Goal: Task Accomplishment & Management: Use online tool/utility

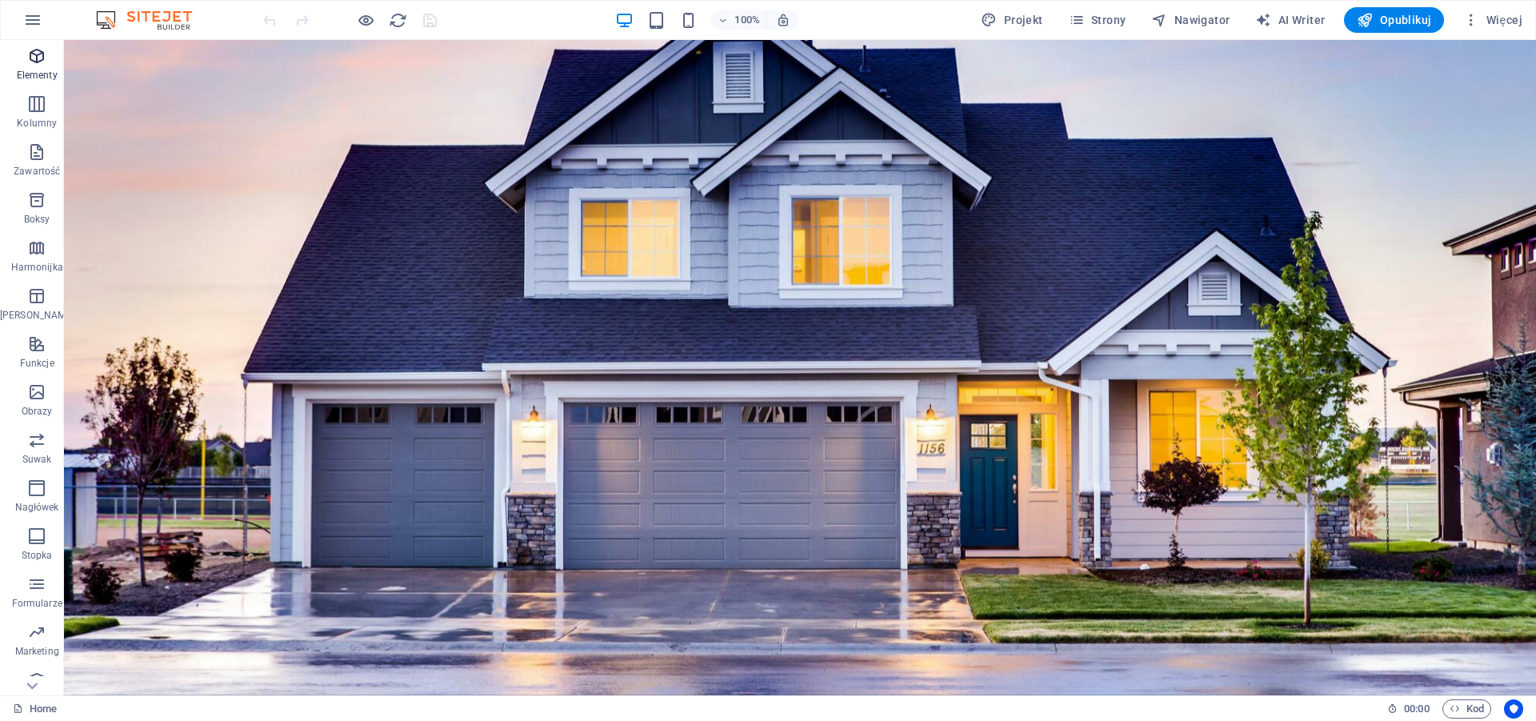
click at [16, 68] on span "Elementy" at bounding box center [37, 65] width 74 height 38
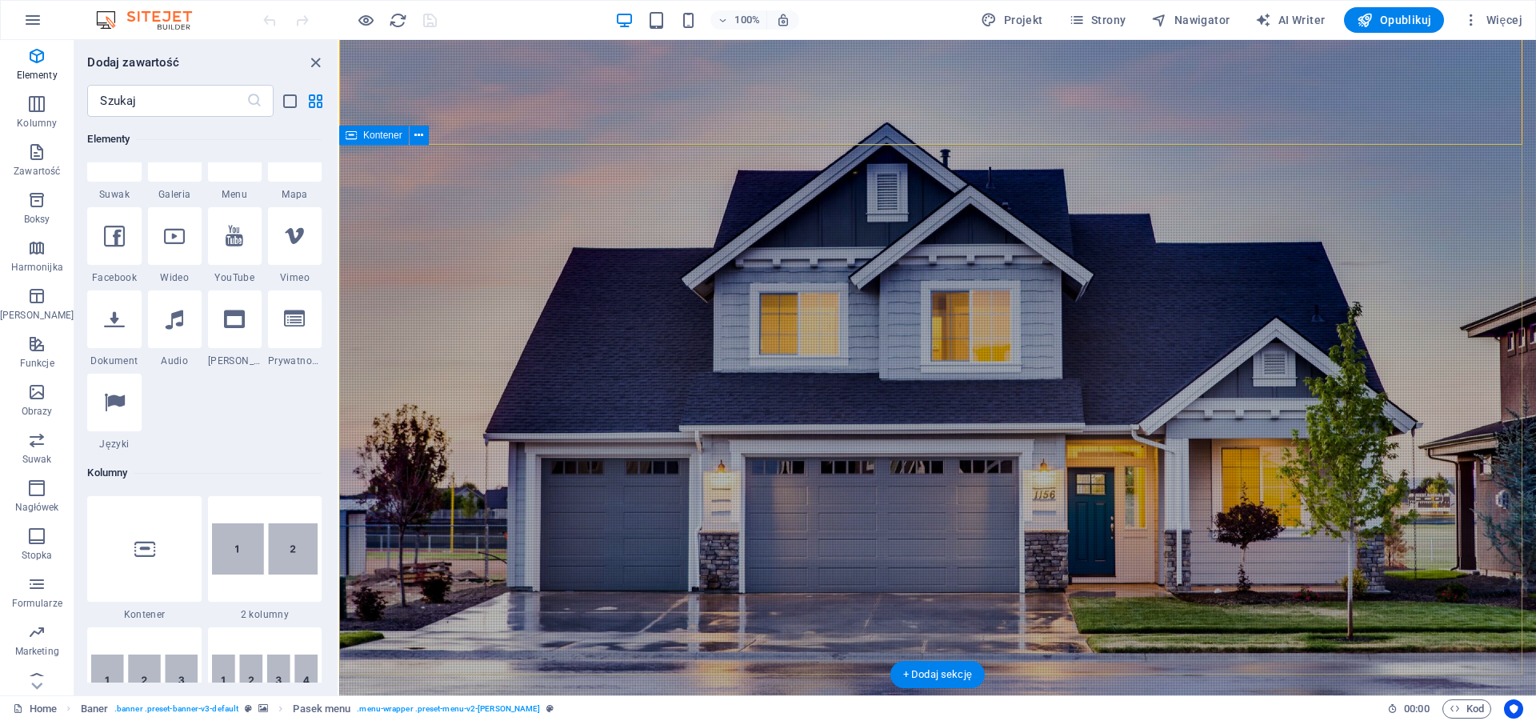
scroll to position [326, 0]
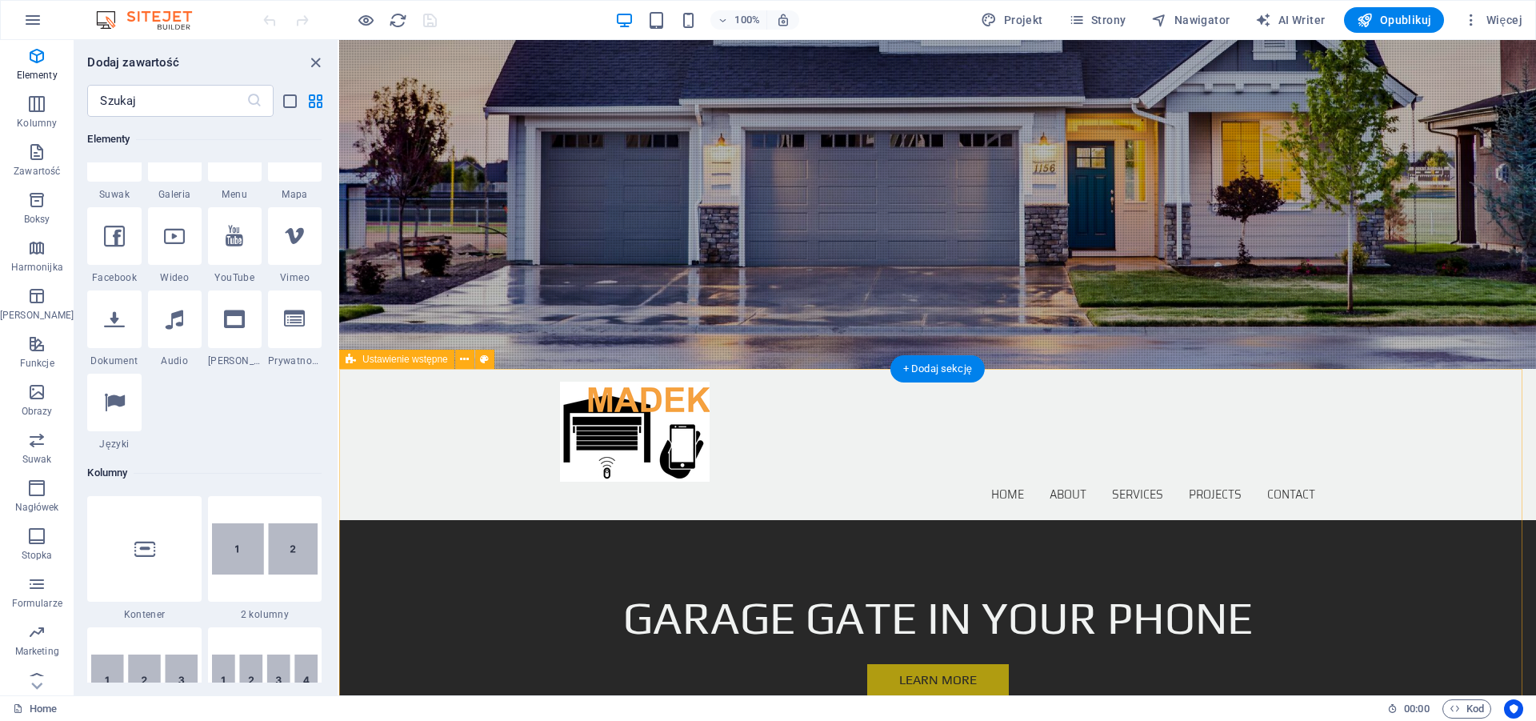
click at [936, 367] on div "+ Dodaj sekcję" at bounding box center [937, 368] width 94 height 27
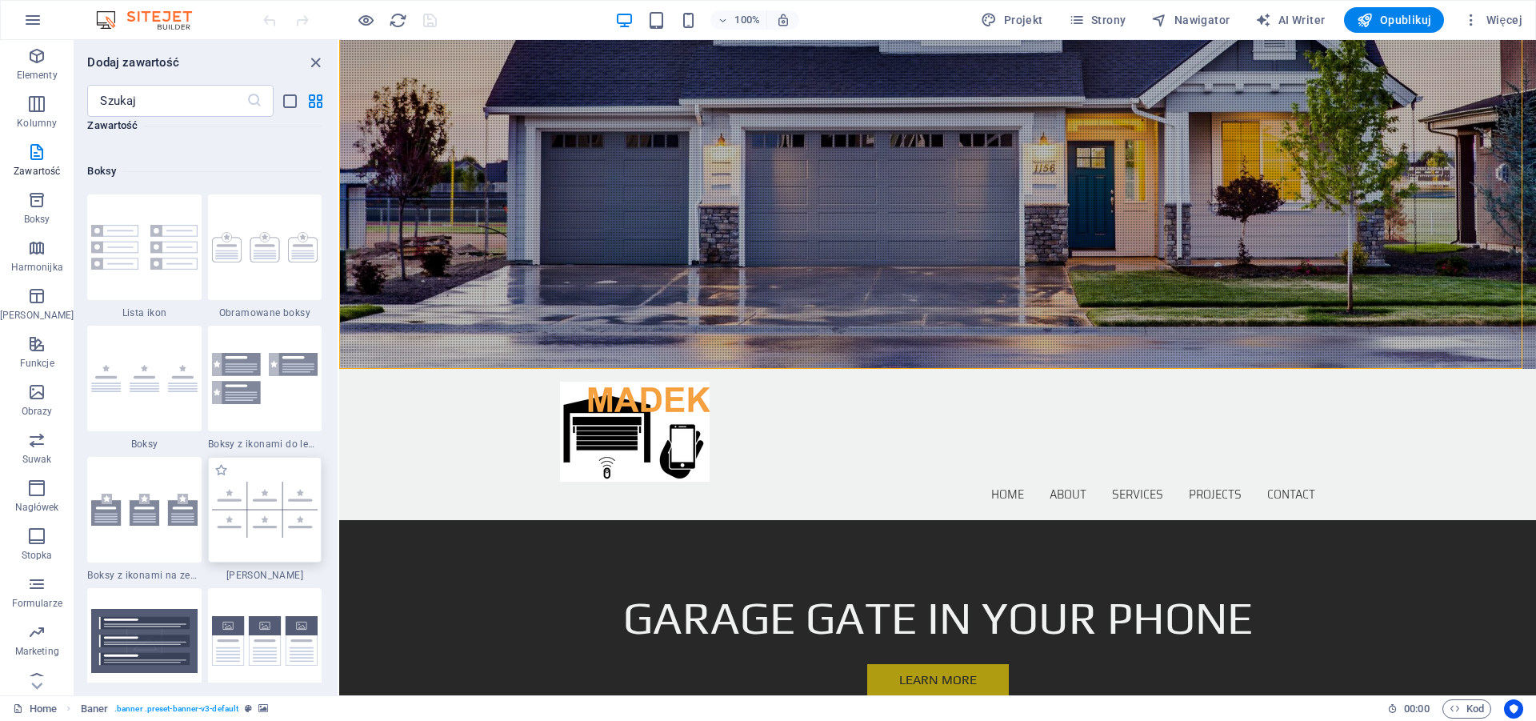
scroll to position [4285, 0]
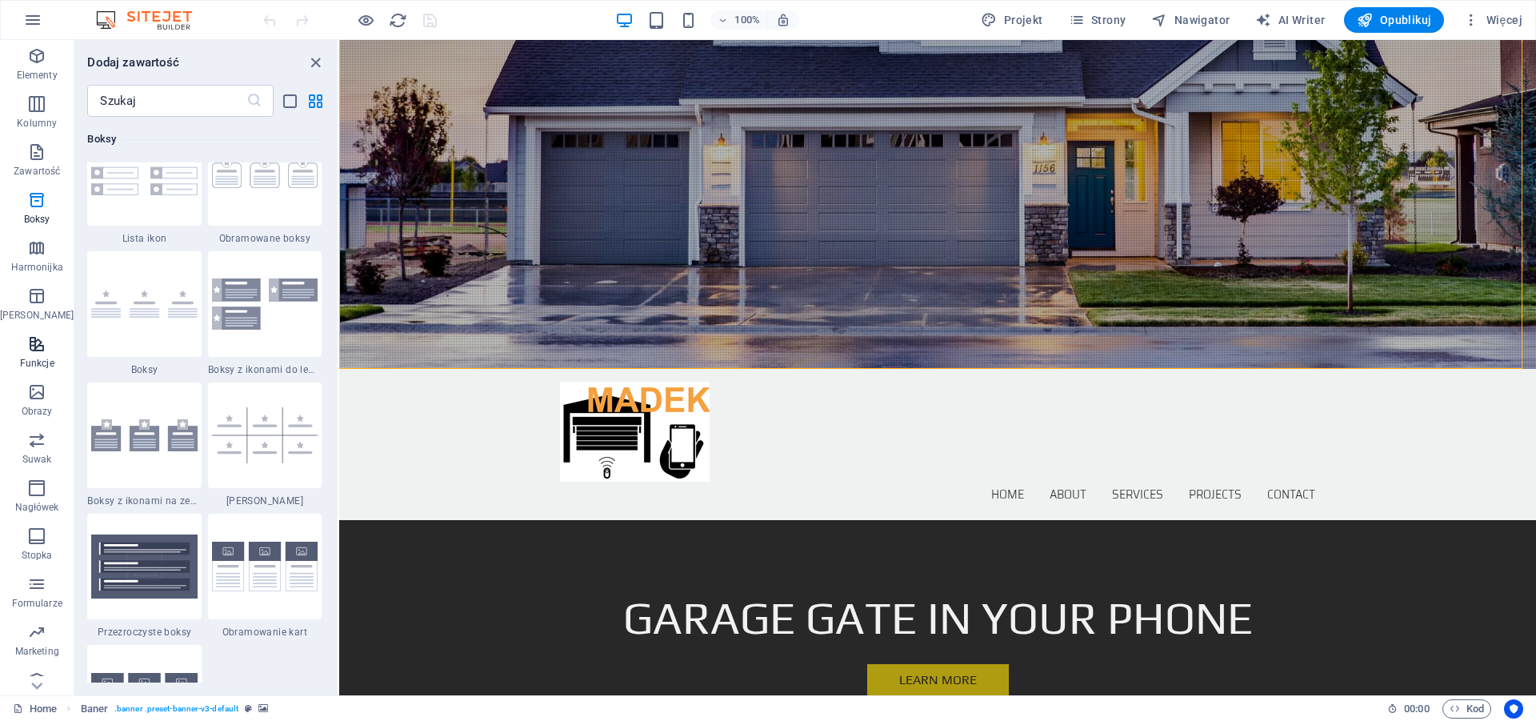
click at [35, 355] on span "Funkcje" at bounding box center [37, 353] width 74 height 38
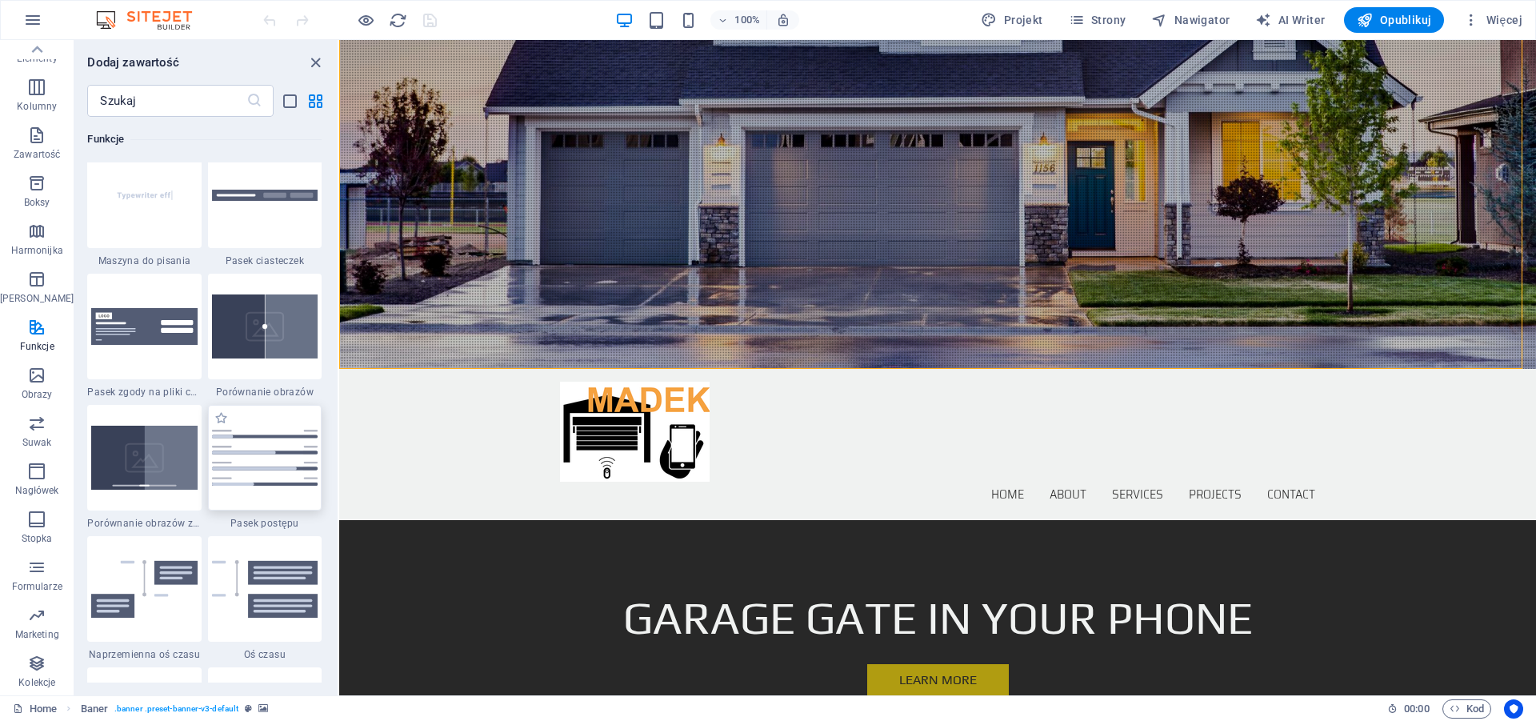
scroll to position [6210, 0]
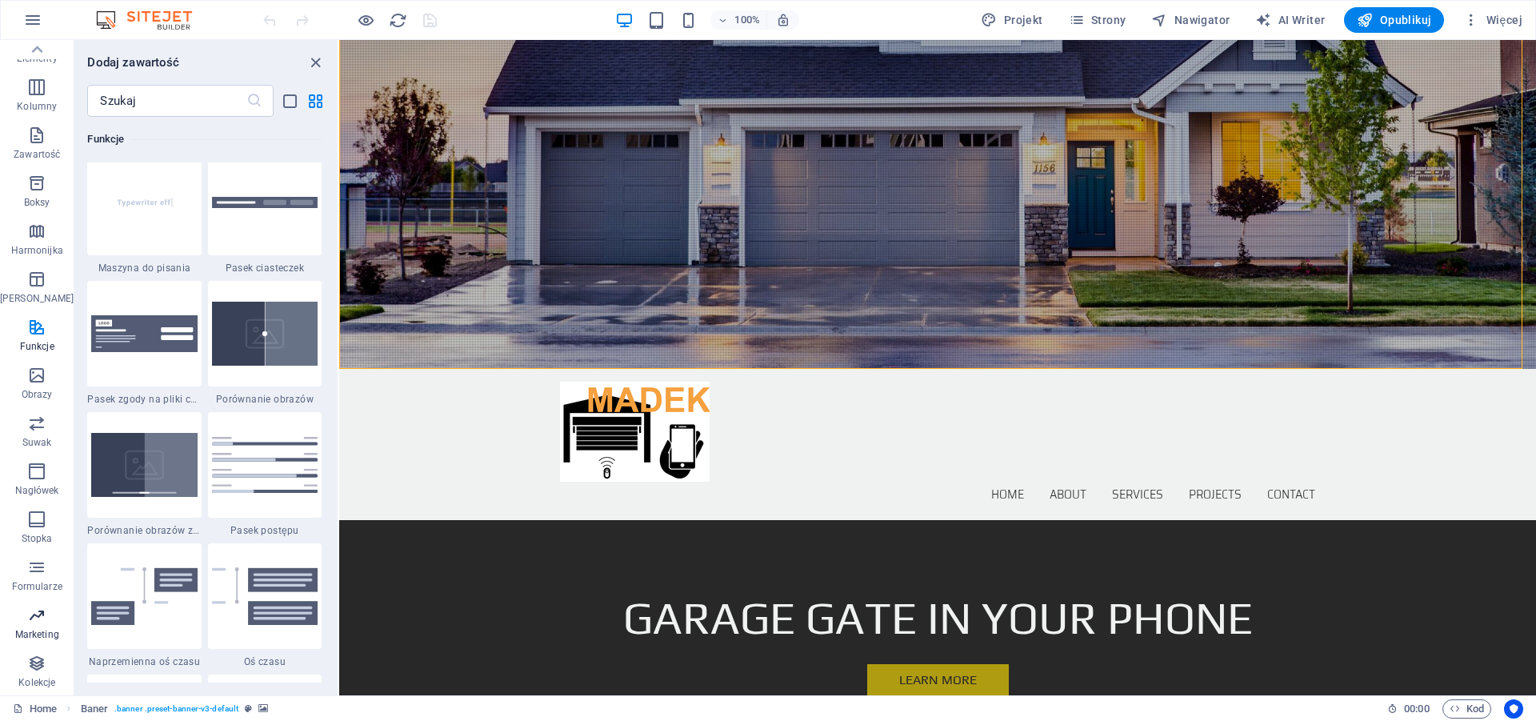
click at [23, 628] on p "Marketing" at bounding box center [37, 634] width 44 height 13
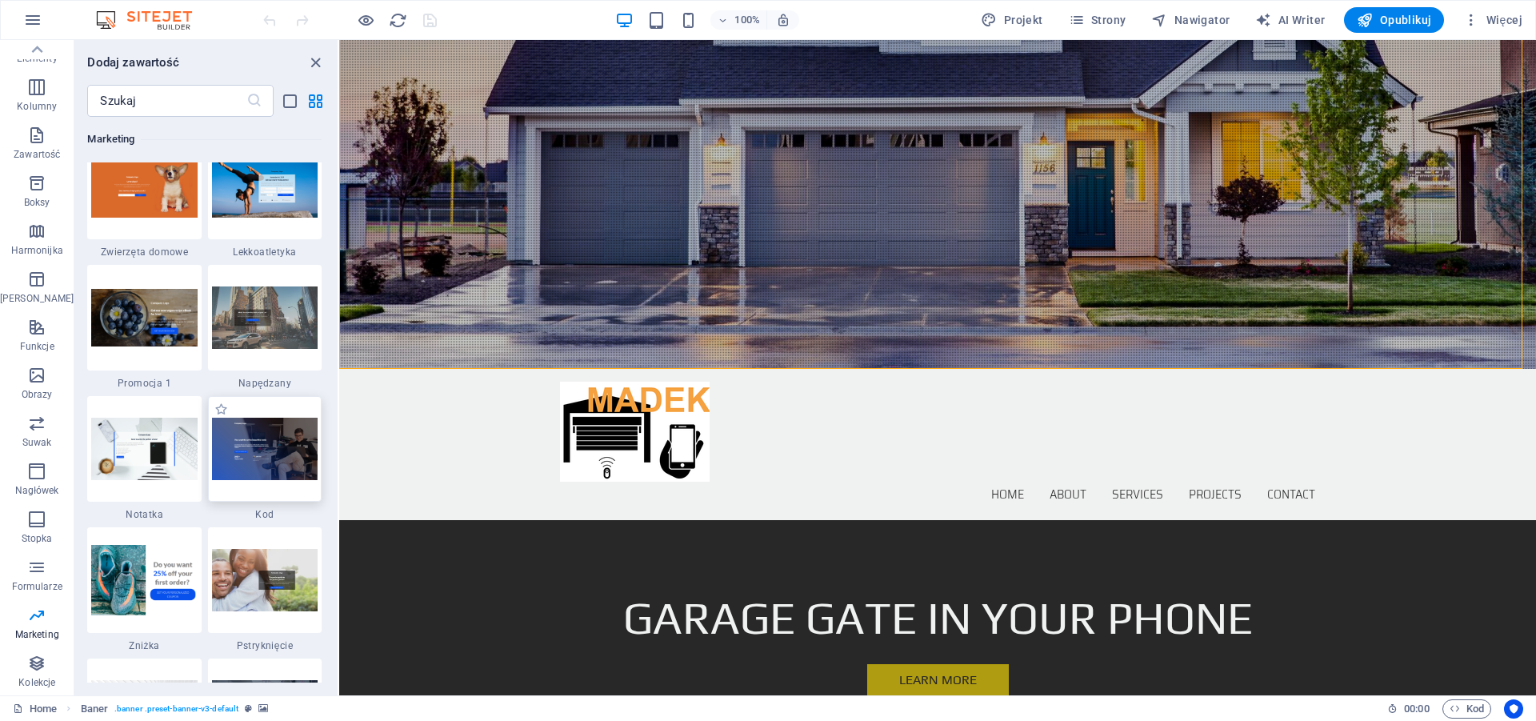
scroll to position [13582, 0]
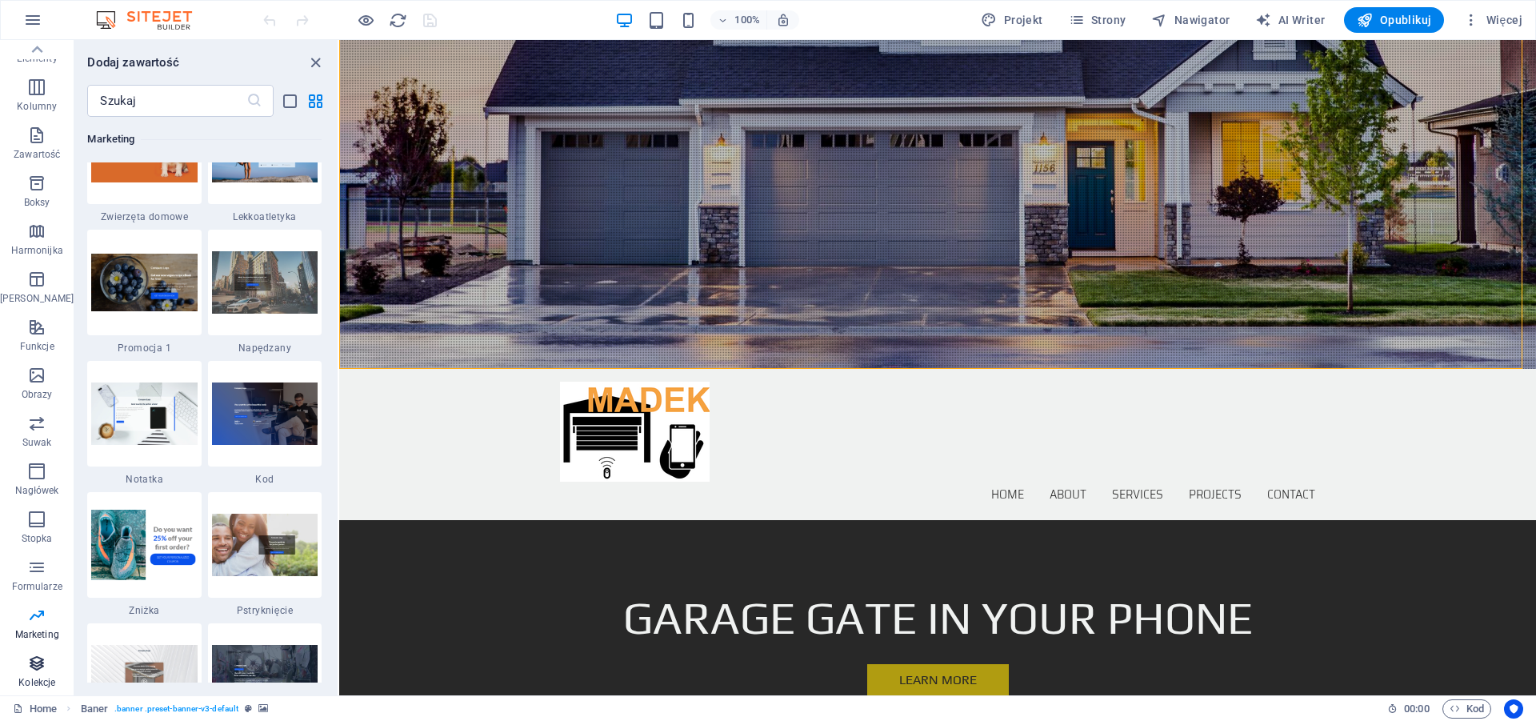
click at [29, 674] on span "Kolekcje" at bounding box center [37, 673] width 74 height 38
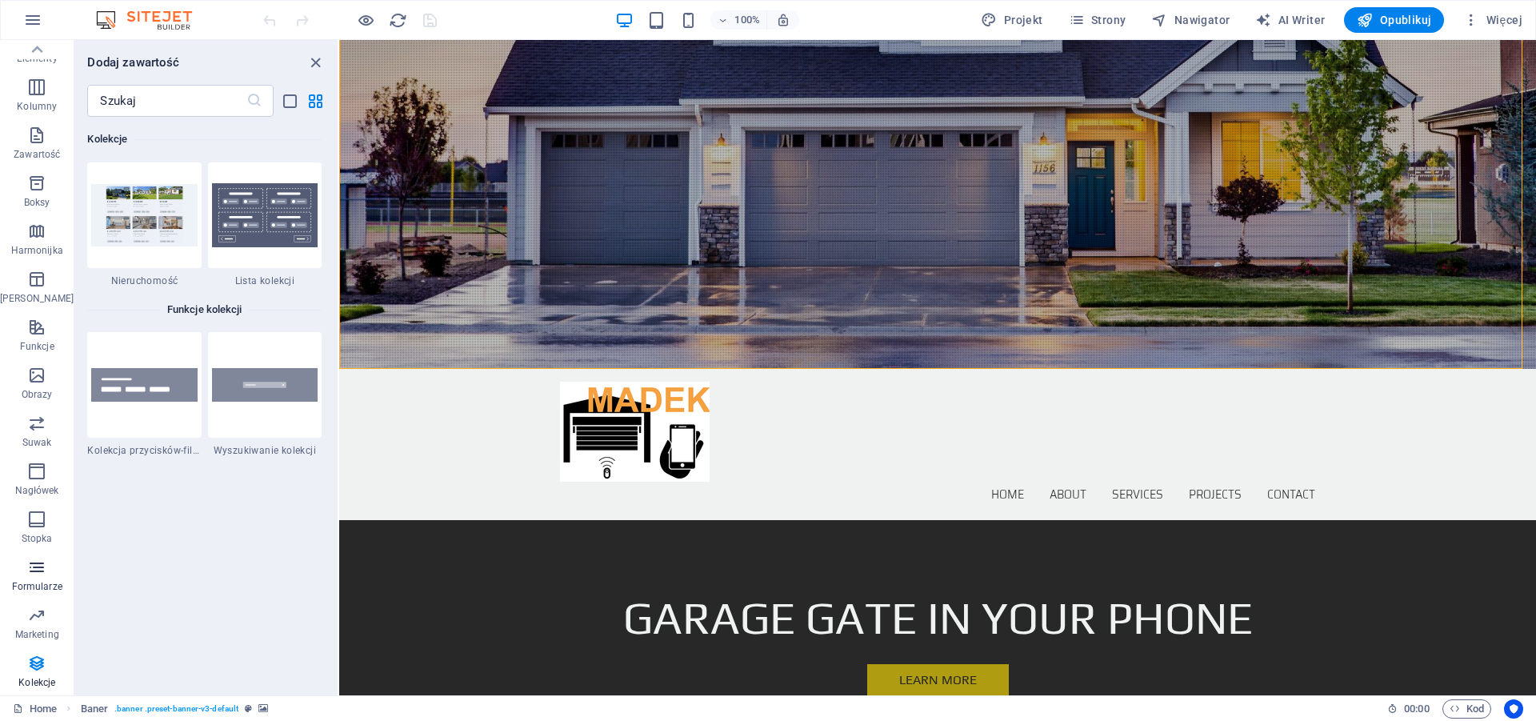
scroll to position [0, 0]
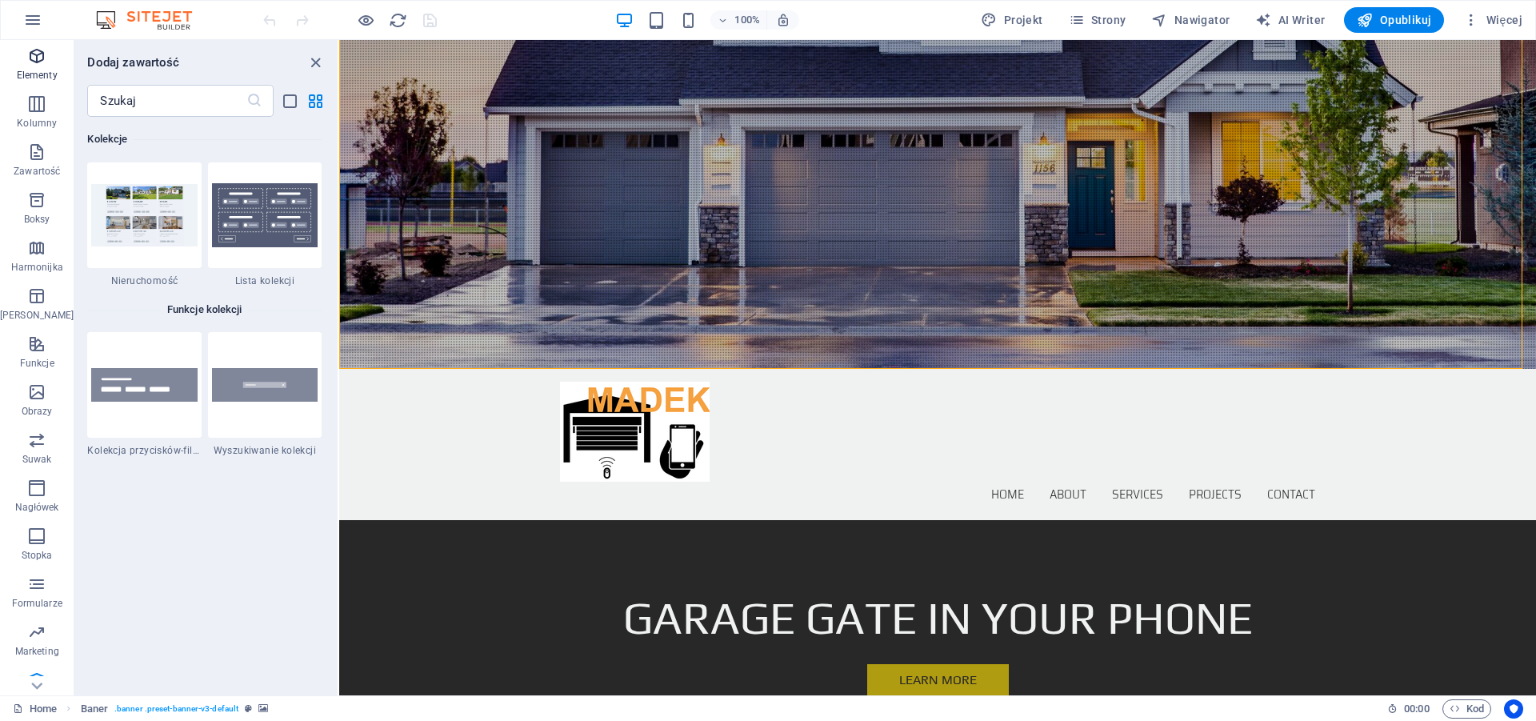
click at [27, 56] on icon "button" at bounding box center [36, 55] width 19 height 19
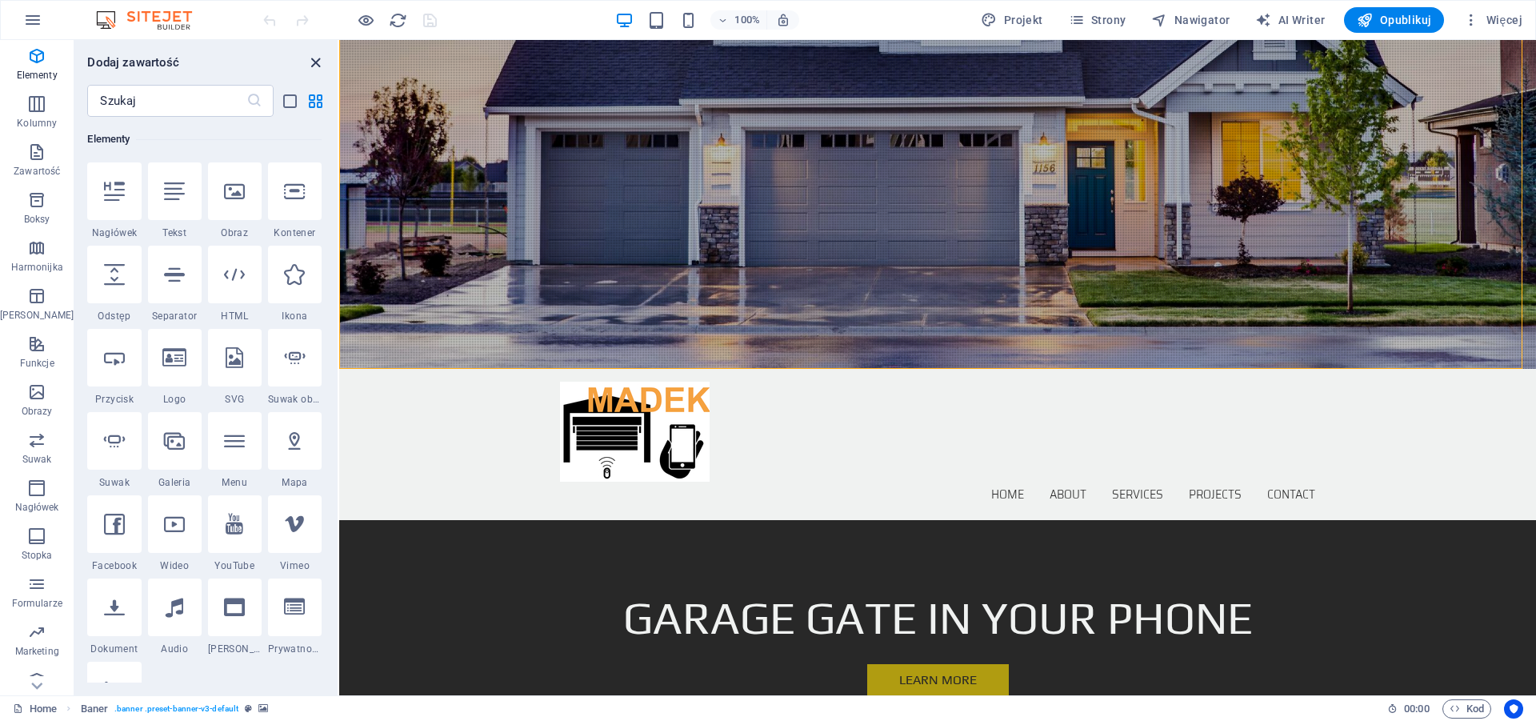
click at [311, 62] on icon "close panel" at bounding box center [315, 63] width 18 height 18
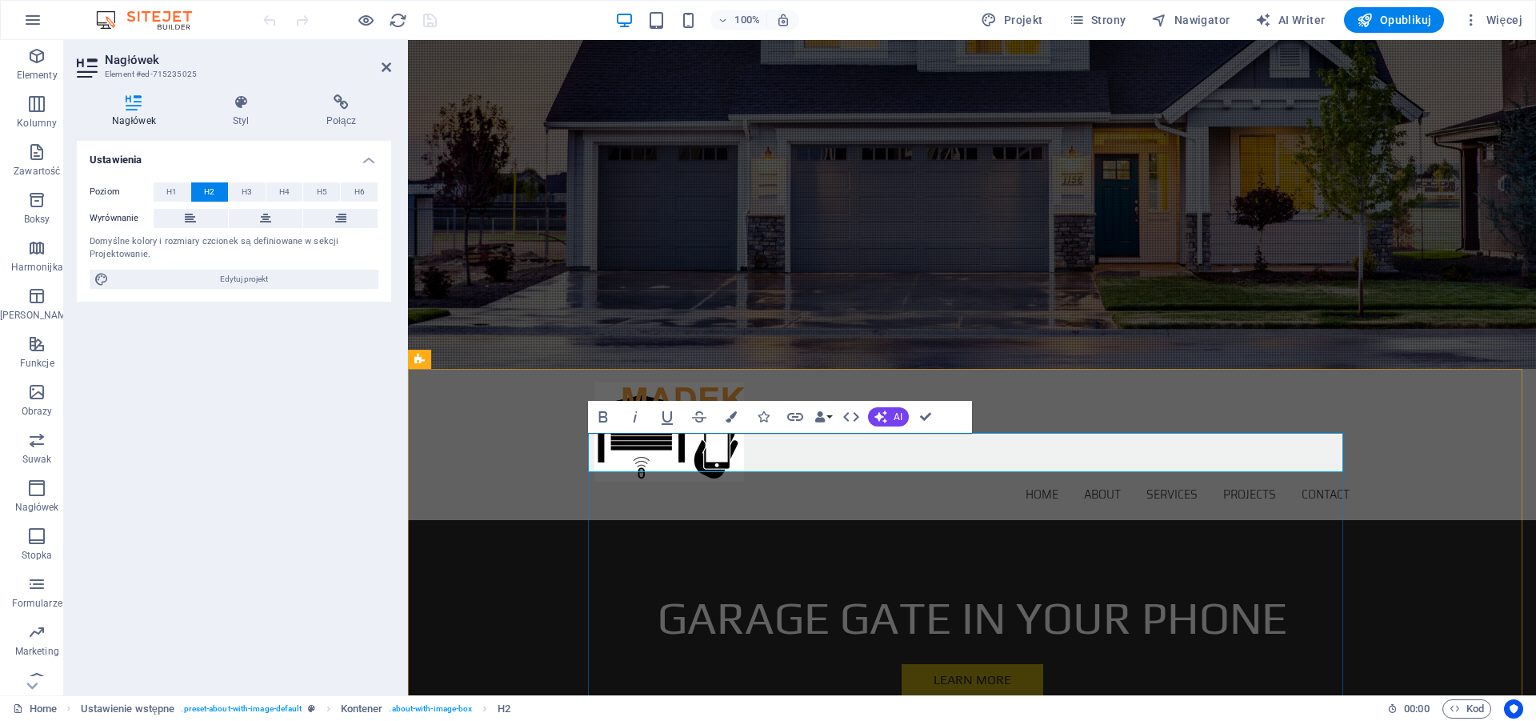
click at [388, 65] on icon at bounding box center [387, 67] width 10 height 13
